Goal: Task Accomplishment & Management: Manage account settings

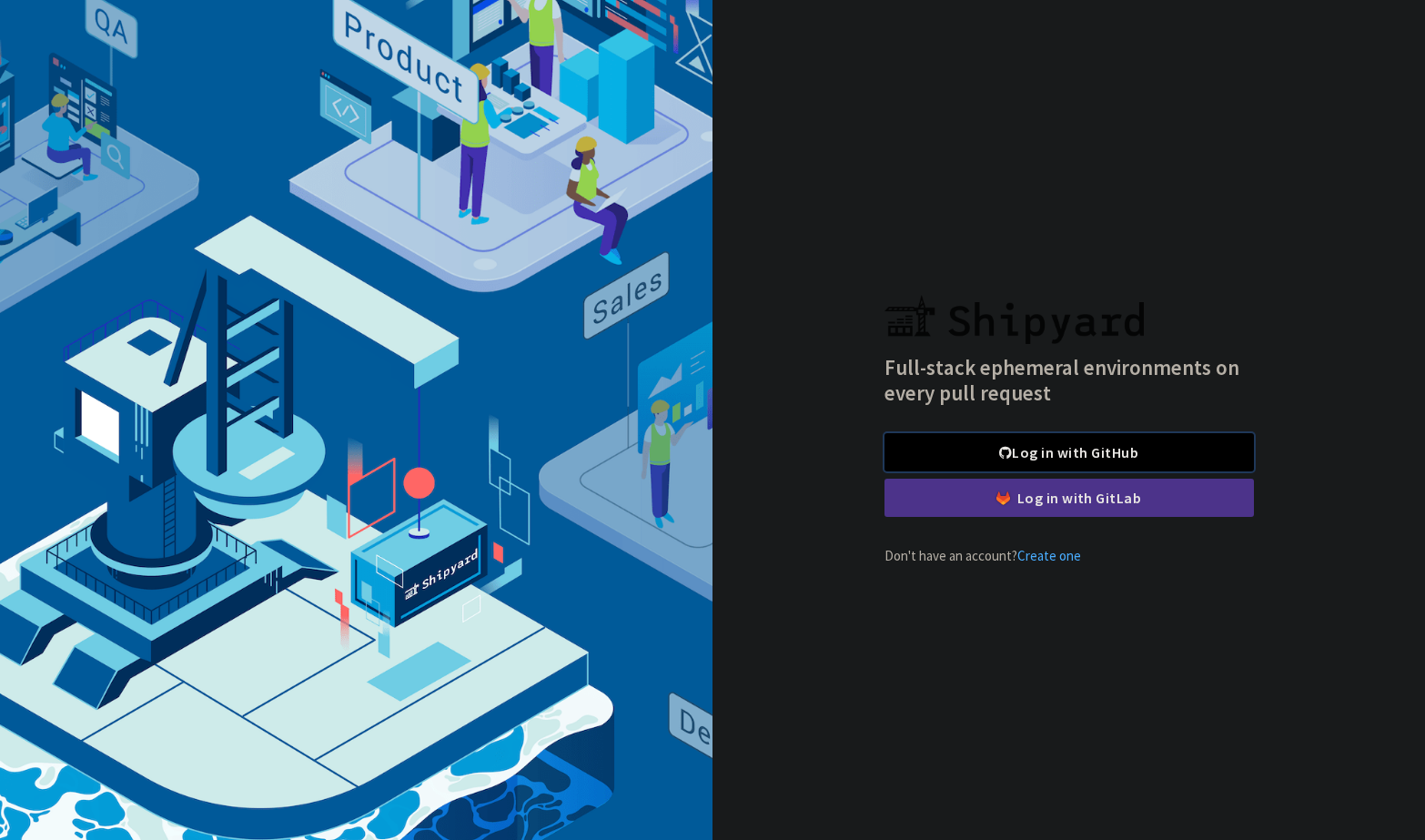
click at [985, 445] on link "Log in with GitHub" at bounding box center [1069, 452] width 370 height 38
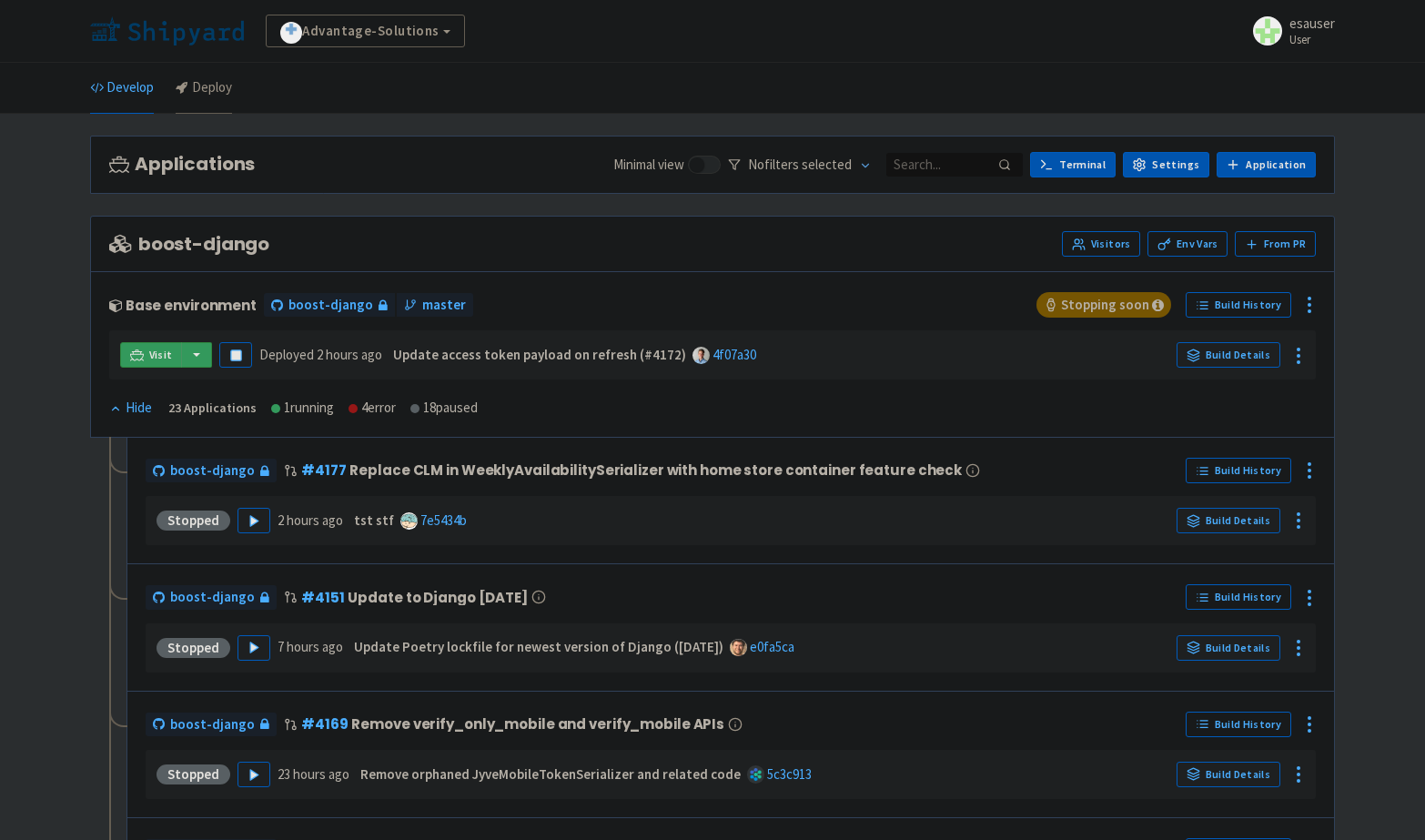
click at [221, 89] on link "Deploy" at bounding box center [203, 89] width 56 height 51
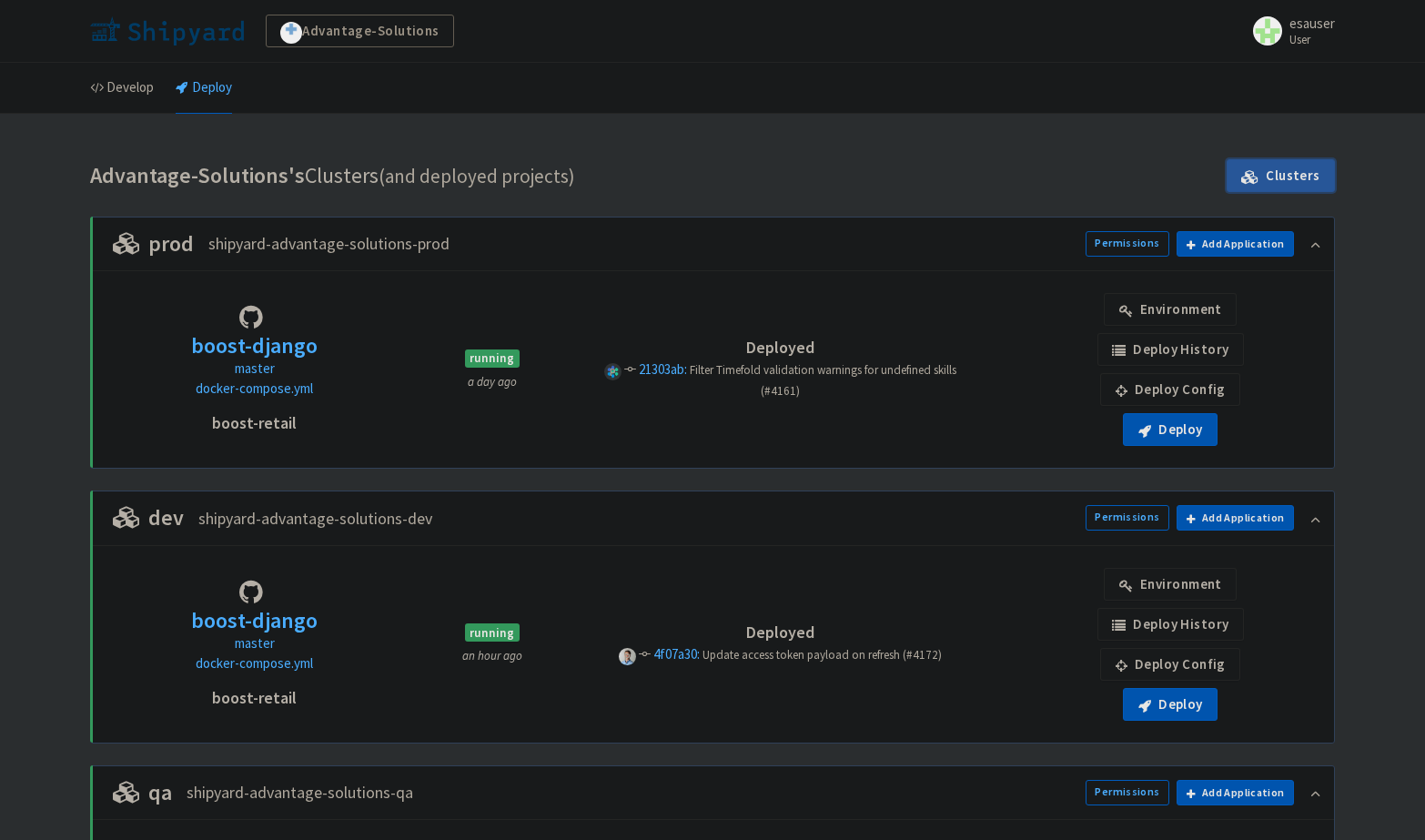
click at [1306, 177] on link "Clusters" at bounding box center [1281, 175] width 108 height 33
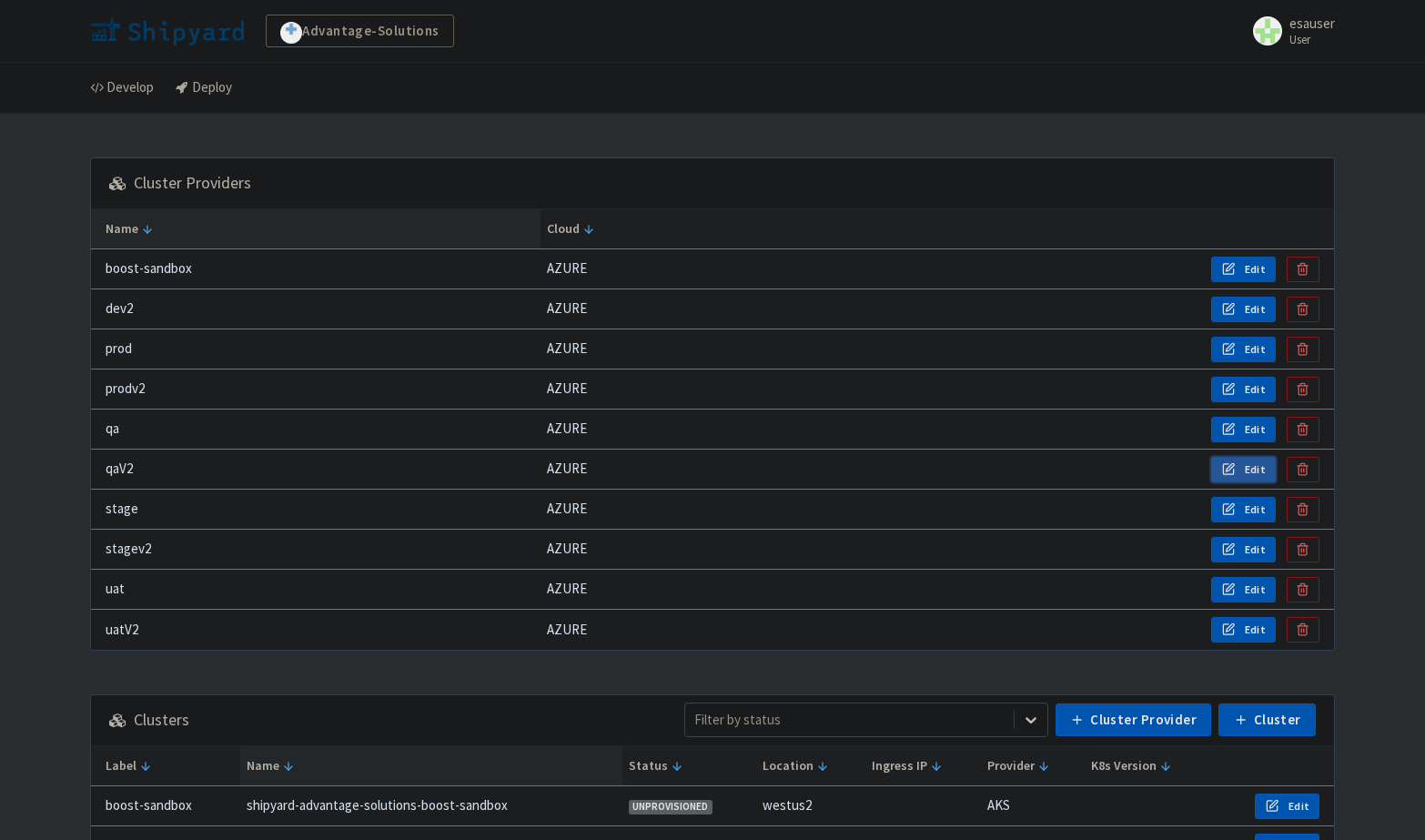
click at [1235, 469] on icon "button" at bounding box center [1229, 469] width 15 height 14
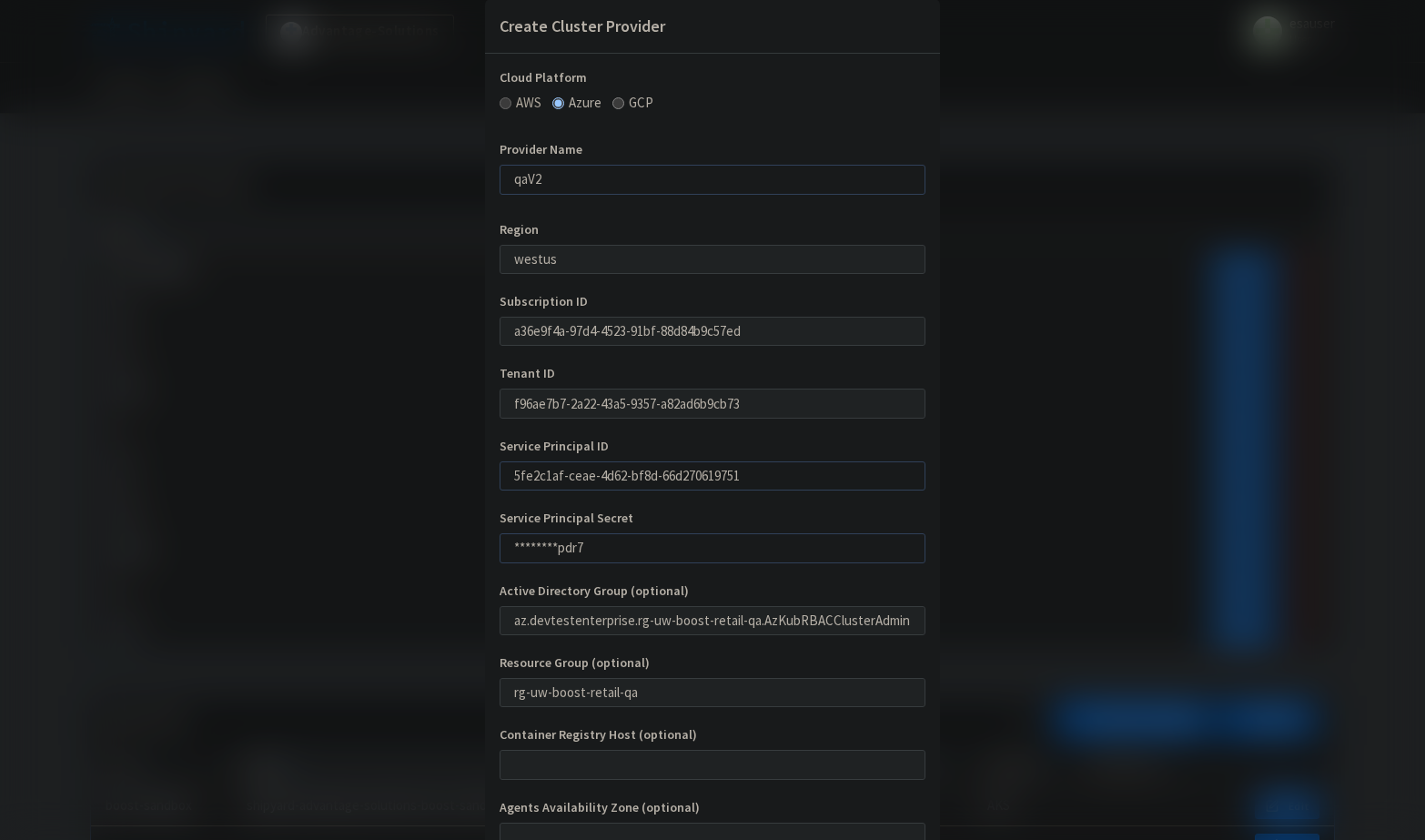
scroll to position [30, 0]
click at [677, 545] on input "********pdr7" at bounding box center [713, 545] width 426 height 30
paste input "JMu8Q~gYP7BxireDdsrZaT89unqvzqnVFkze2a51"
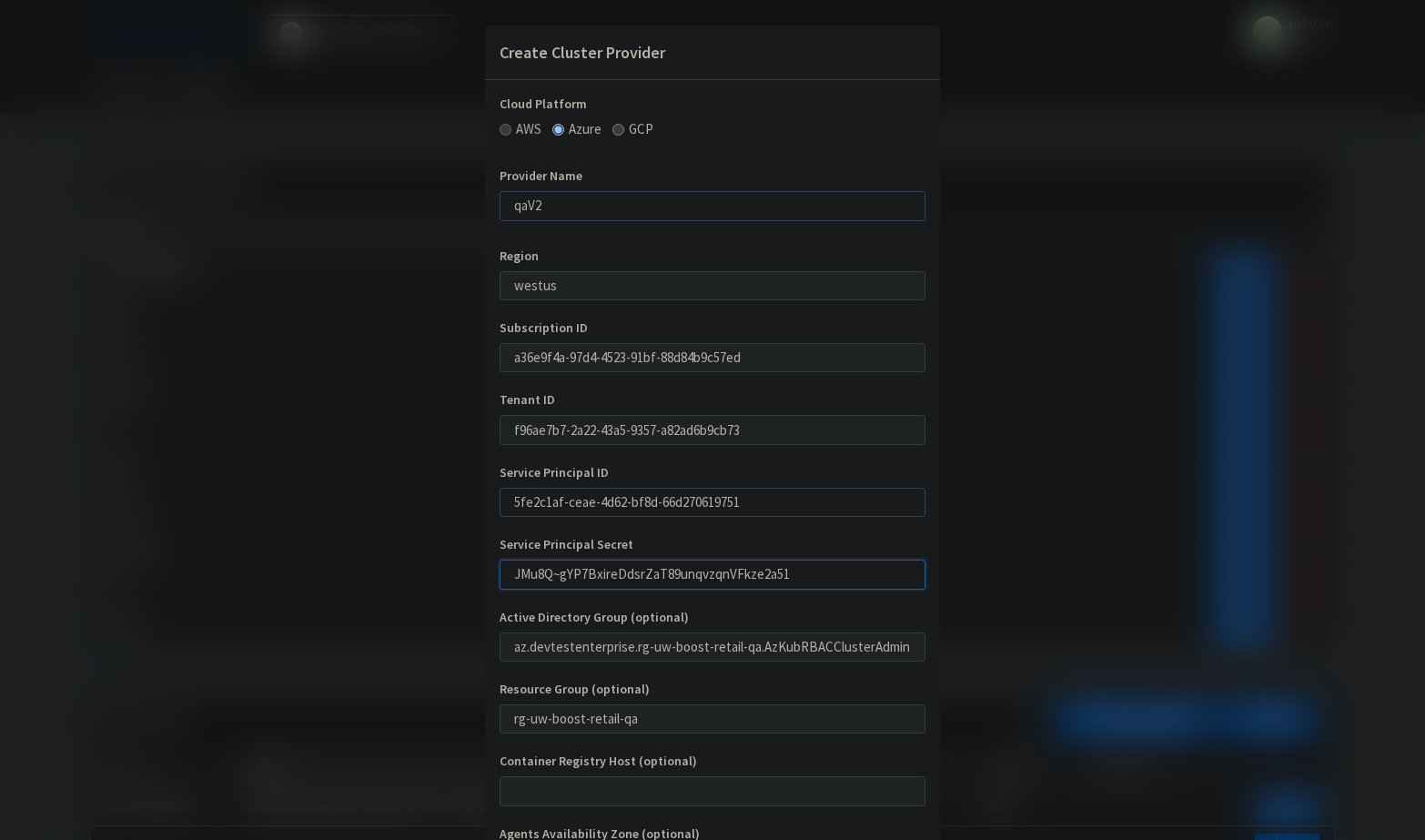
scroll to position [234, 0]
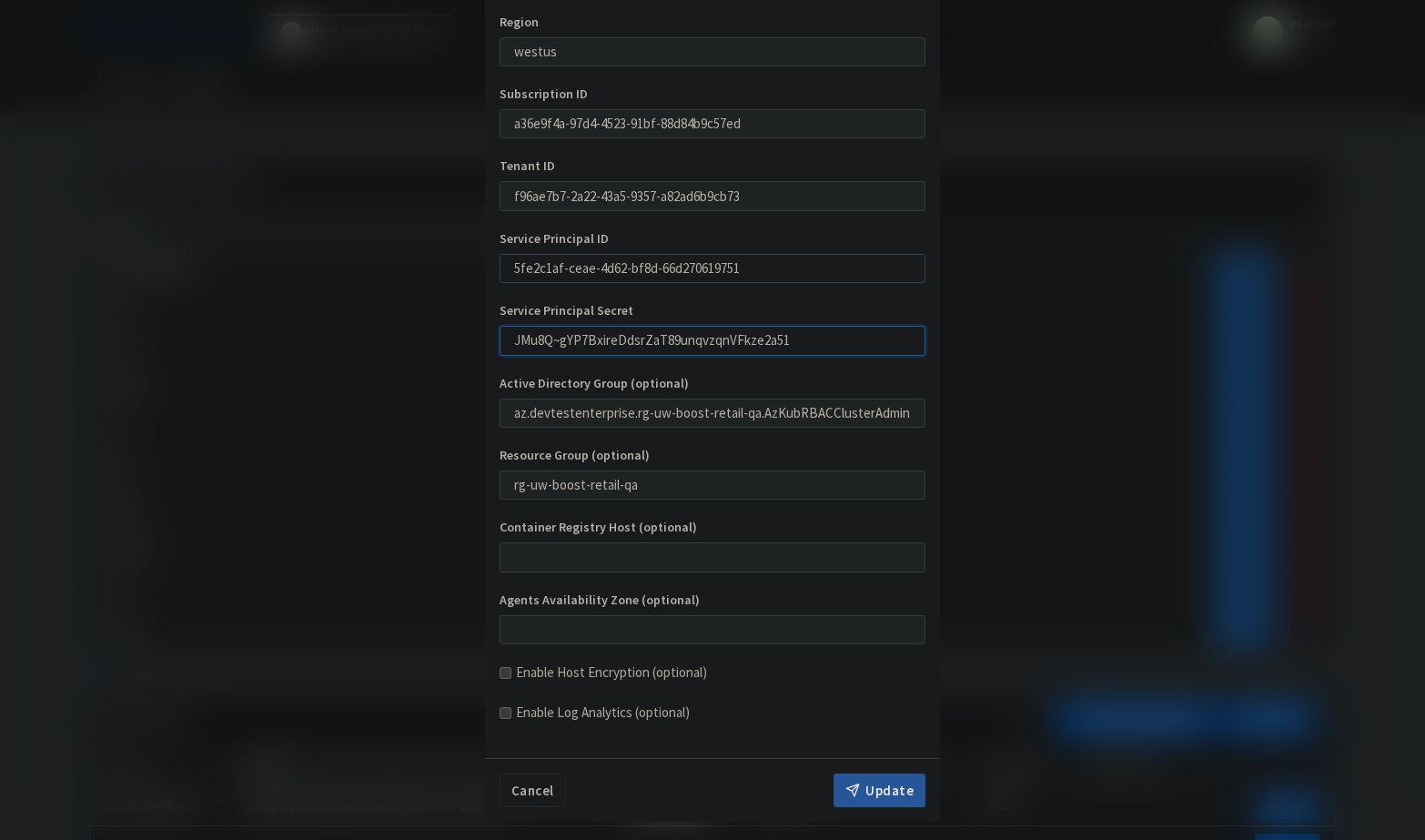
type input "JMu8Q~gYP7BxireDdsrZaT89unqvzqnVFkze2a51"
click at [876, 777] on button "Update" at bounding box center [879, 791] width 92 height 35
click at [411, 556] on div "Create Cluster Provider Cloud Platform AWS Azure GCP Provider Name qaV2 Region …" at bounding box center [712, 420] width 1425 height 840
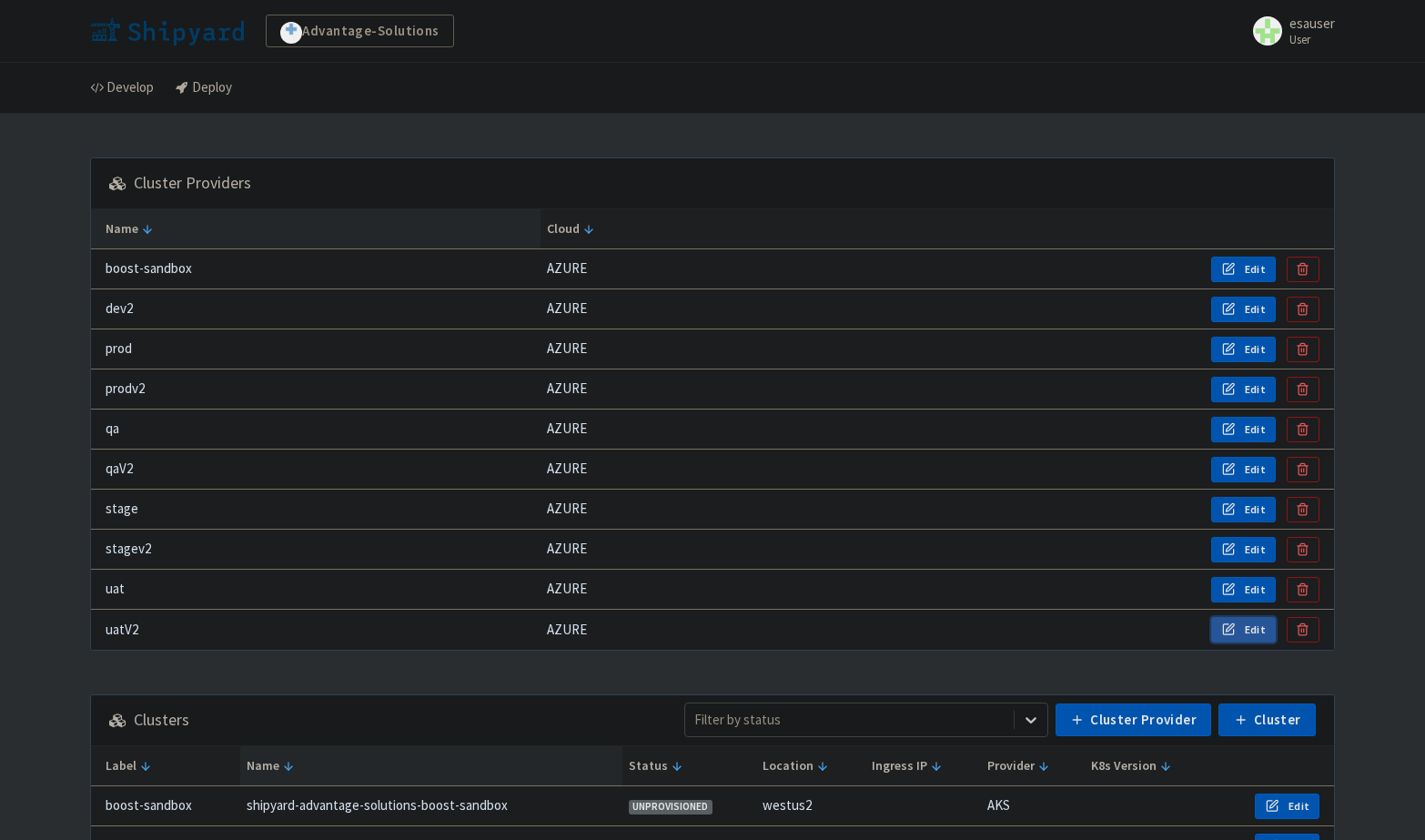
click at [1222, 632] on button "Edit" at bounding box center [1244, 630] width 65 height 26
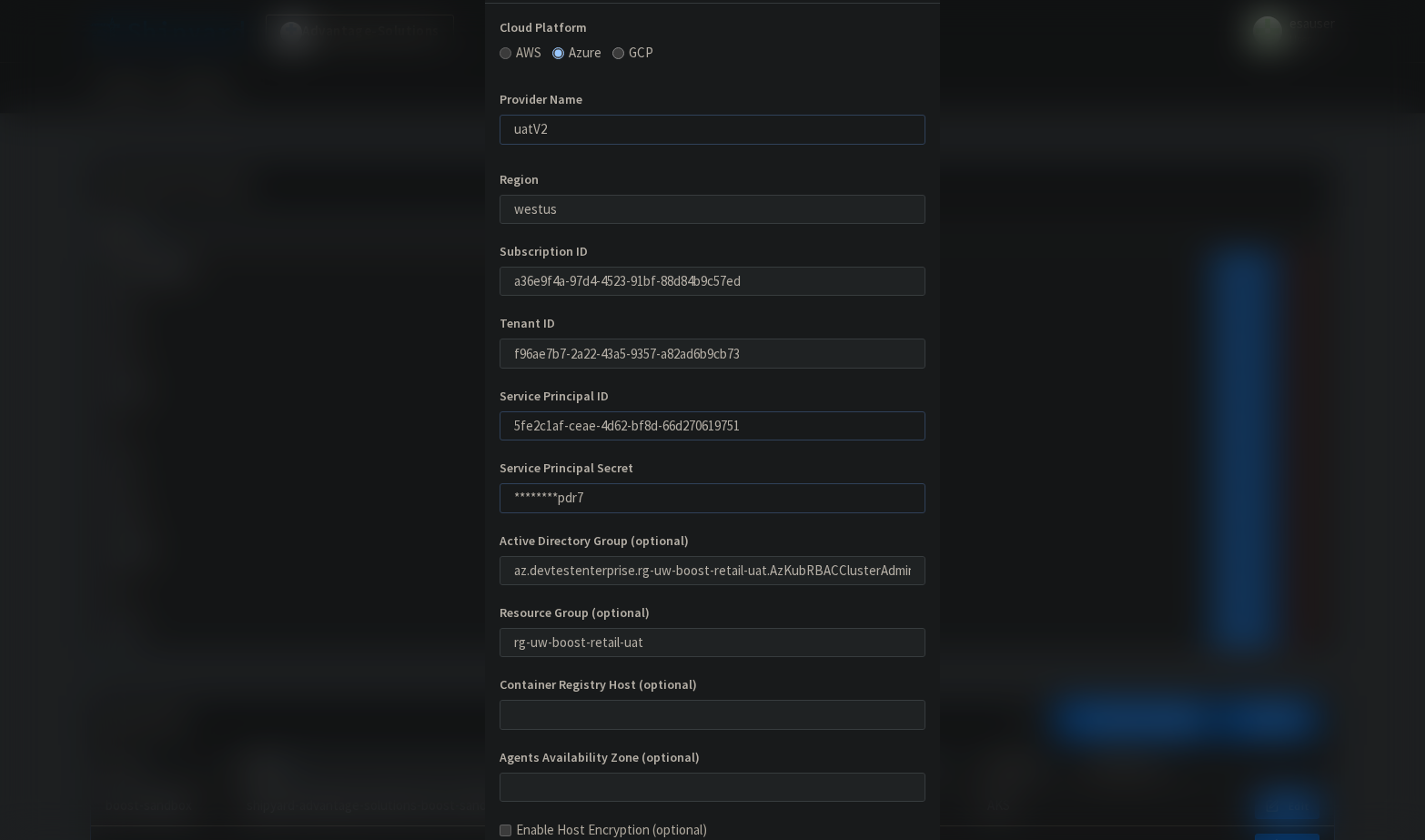
scroll to position [77, 0]
click at [603, 491] on input "********pdr7" at bounding box center [713, 497] width 426 height 30
paste input "JMu8Q~gYP7BxireDdsrZaT89unqvzqnVFkze2a51"
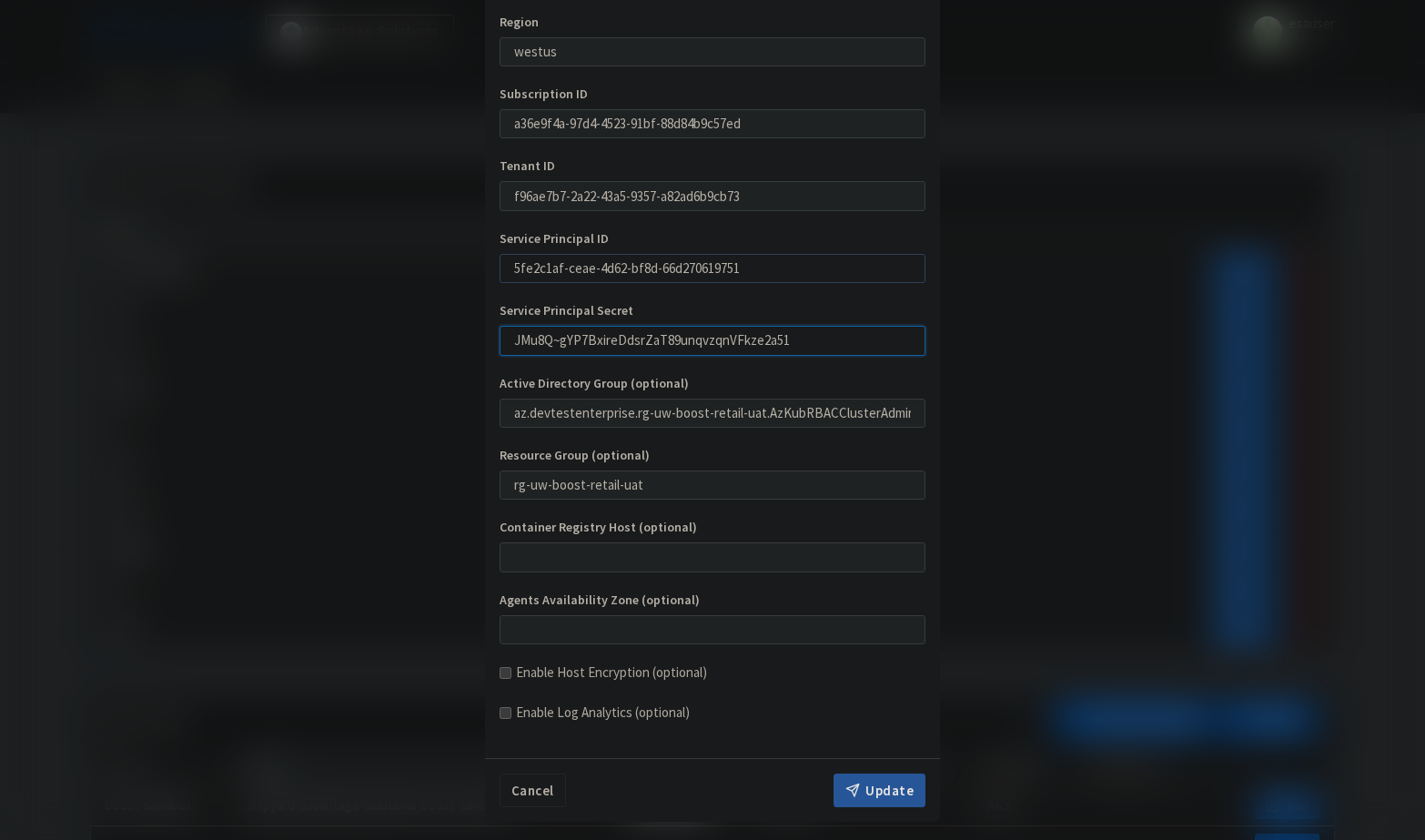
type input "JMu8Q~gYP7BxireDdsrZaT89unqvzqnVFkze2a51"
click at [887, 788] on button "Update" at bounding box center [879, 791] width 92 height 35
click at [306, 513] on div "Create Cluster Provider Cloud Platform AWS Azure GCP Provider Name uatV2 Region…" at bounding box center [712, 420] width 1425 height 840
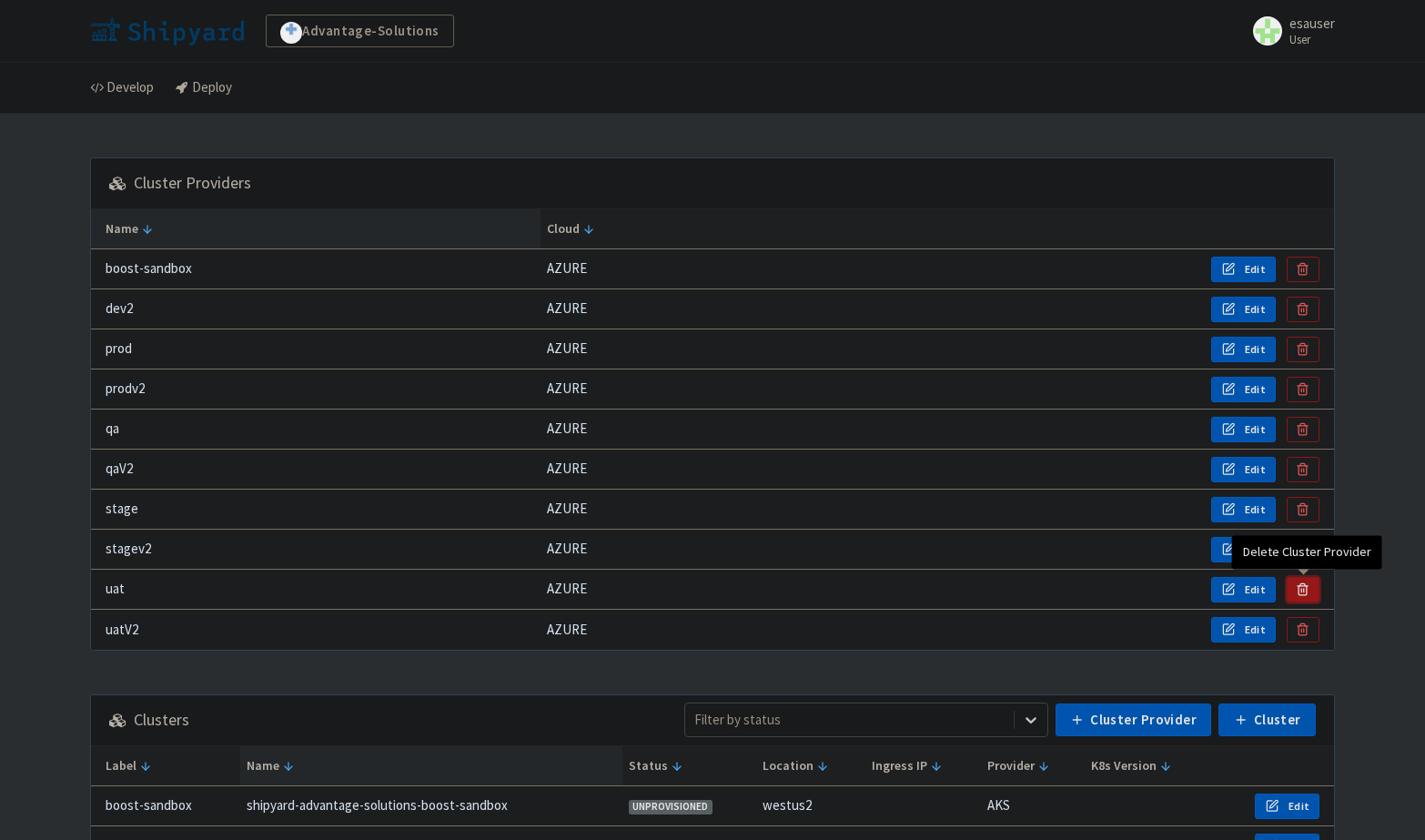
click at [1306, 586] on icon "button" at bounding box center [1303, 590] width 14 height 14
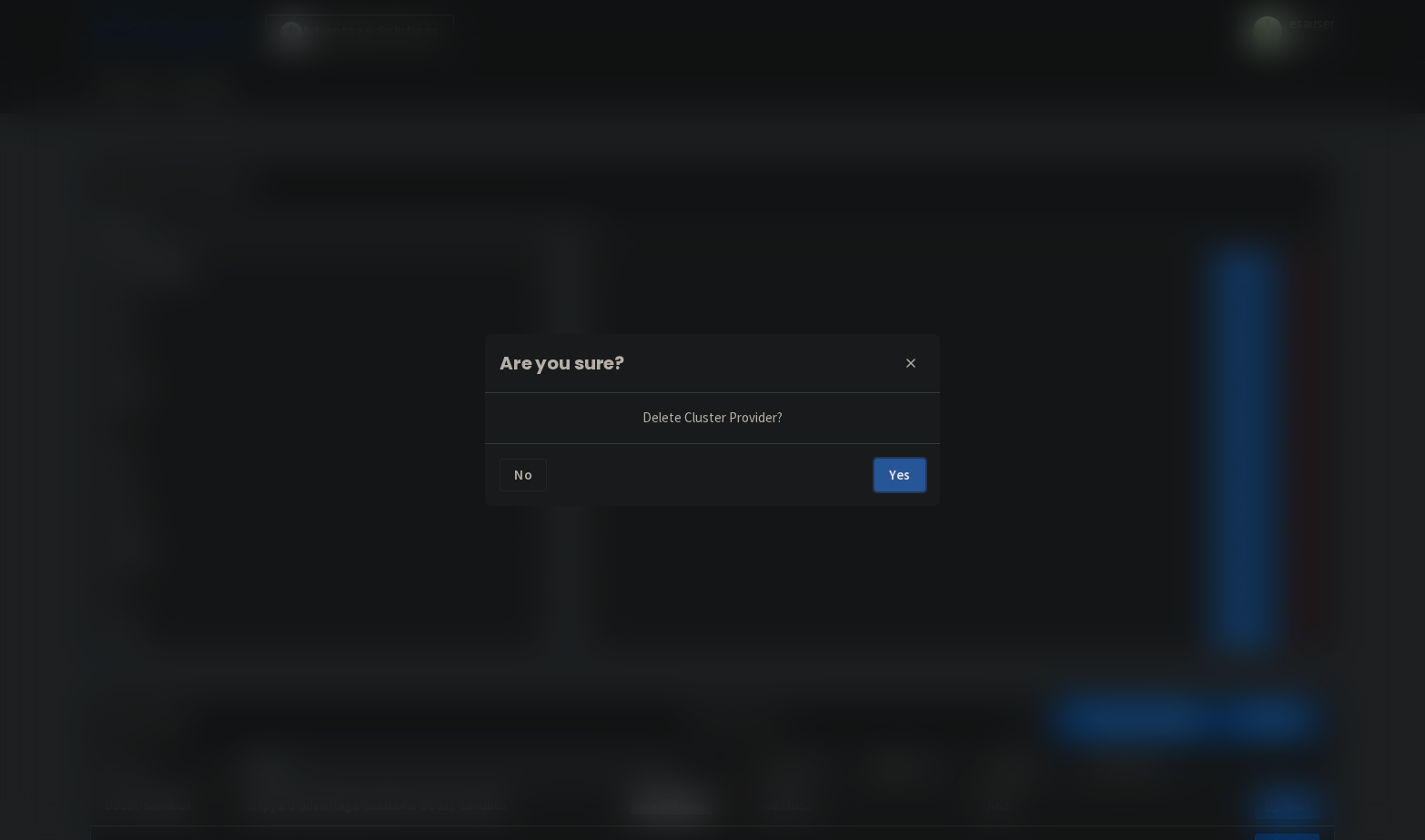
click at [912, 480] on button "Yes" at bounding box center [900, 474] width 51 height 33
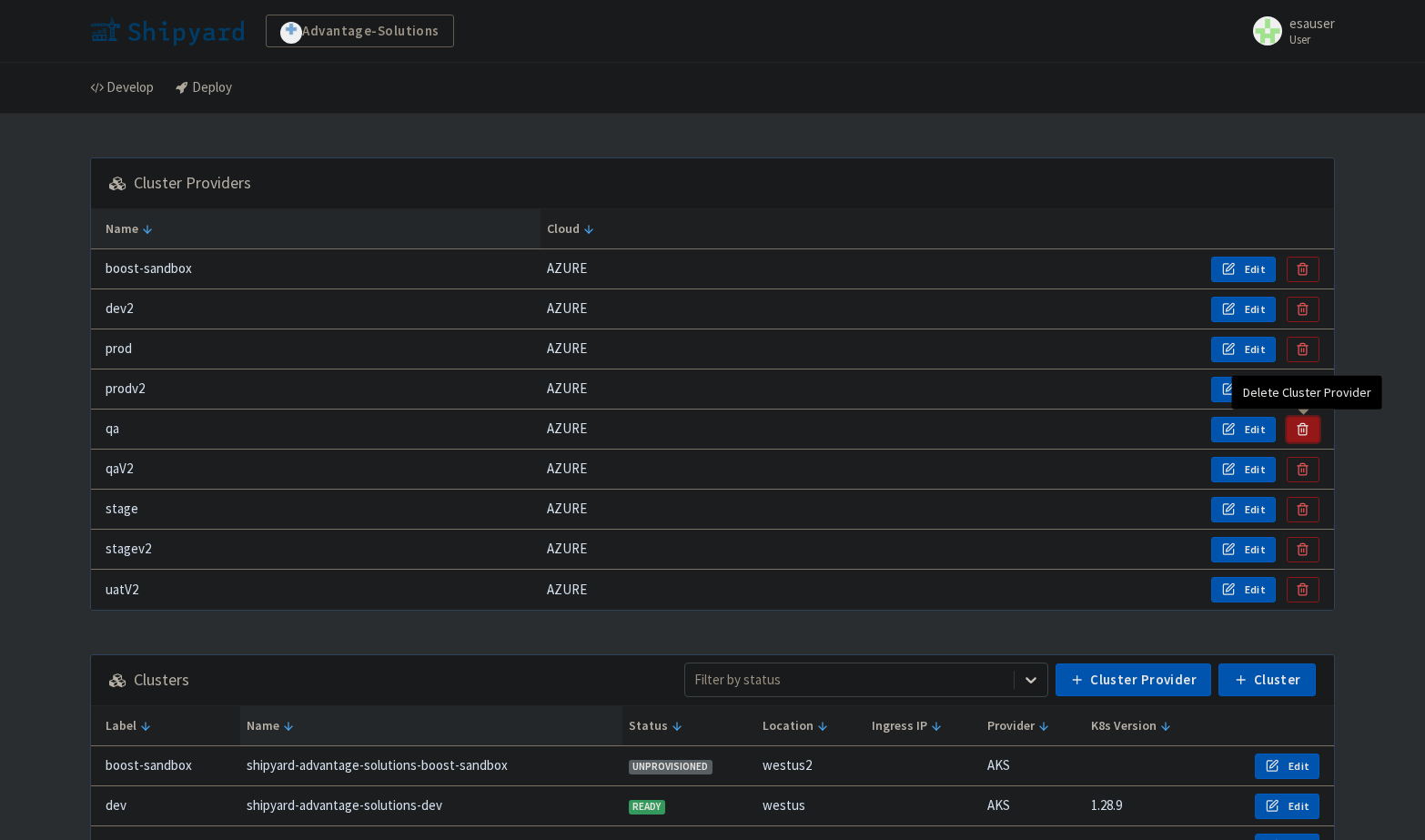
click at [1301, 426] on icon "button" at bounding box center [1303, 426] width 10 height 0
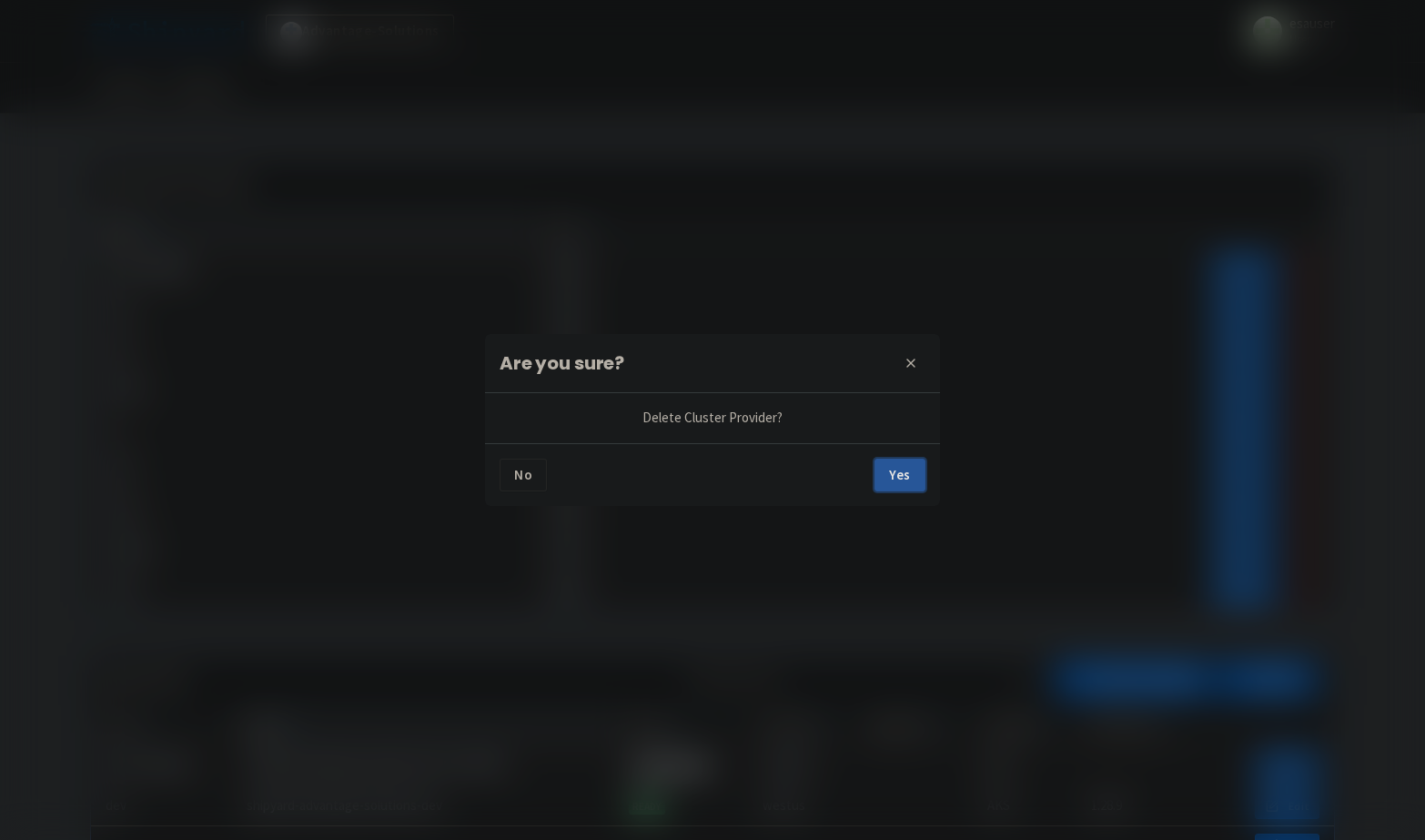
click at [887, 476] on button "Yes" at bounding box center [900, 474] width 51 height 33
